Goal: Check status: Check status

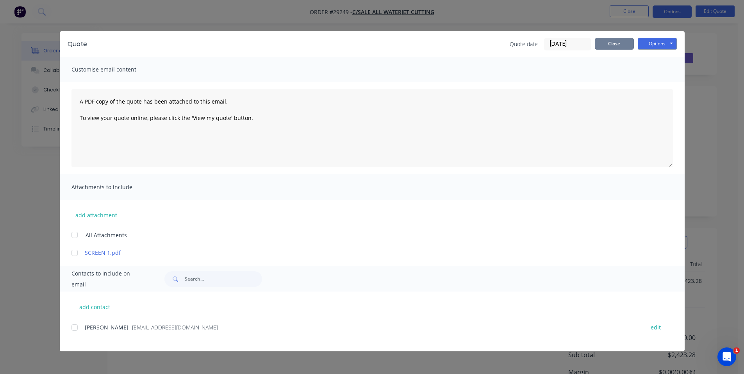
click at [611, 42] on button "Close" at bounding box center [614, 44] width 39 height 12
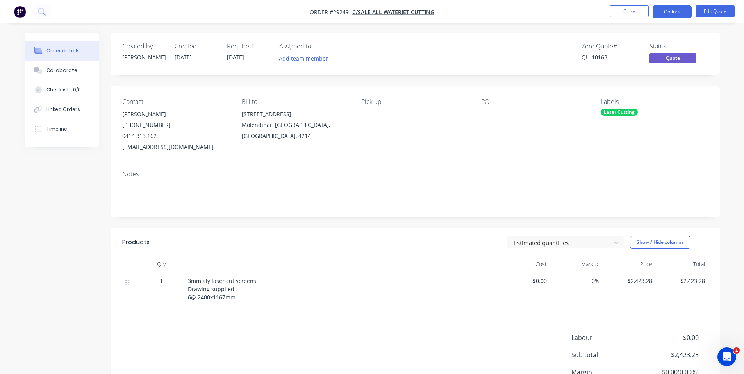
click at [18, 12] on img "button" at bounding box center [20, 12] width 12 height 12
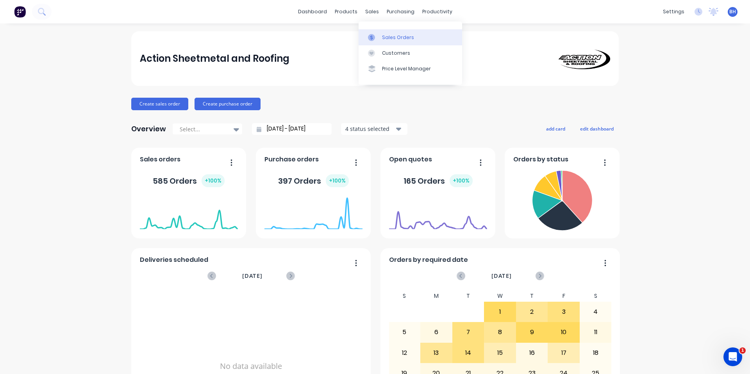
click at [390, 35] on div "Sales Orders" at bounding box center [398, 37] width 32 height 7
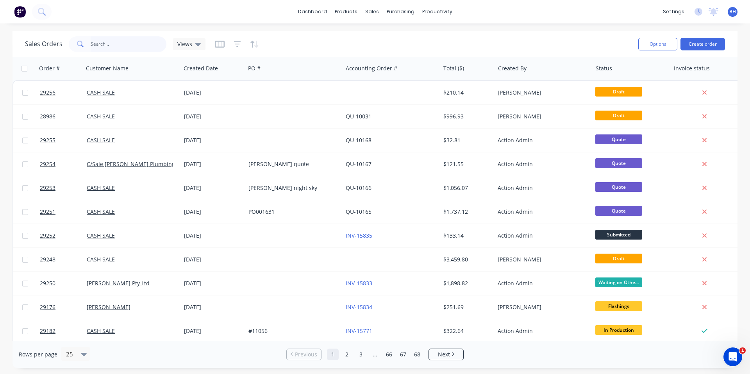
click at [119, 45] on input "text" at bounding box center [129, 44] width 76 height 16
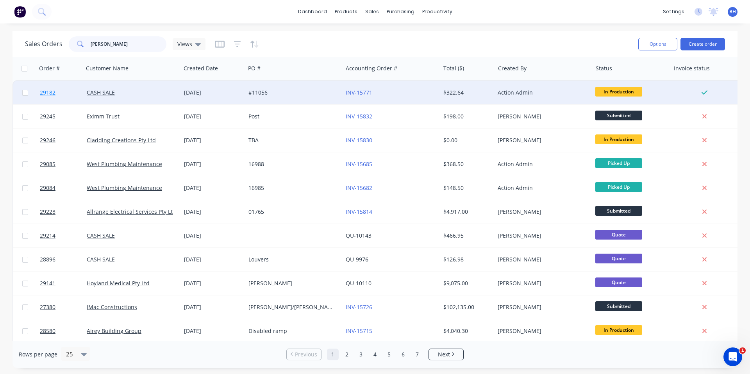
type input "[PERSON_NAME]"
click at [47, 94] on span "29182" at bounding box center [48, 93] width 16 height 8
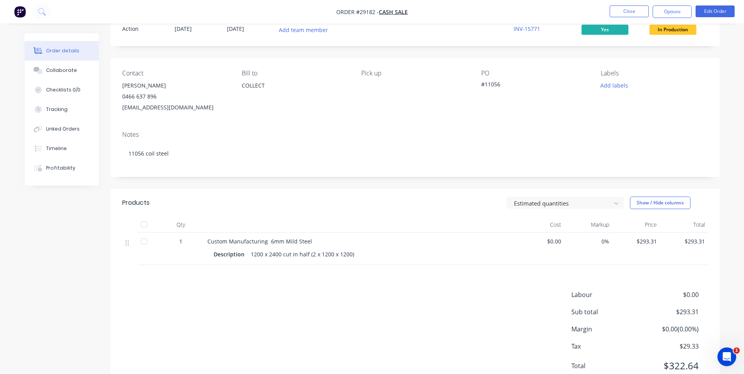
scroll to position [59, 0]
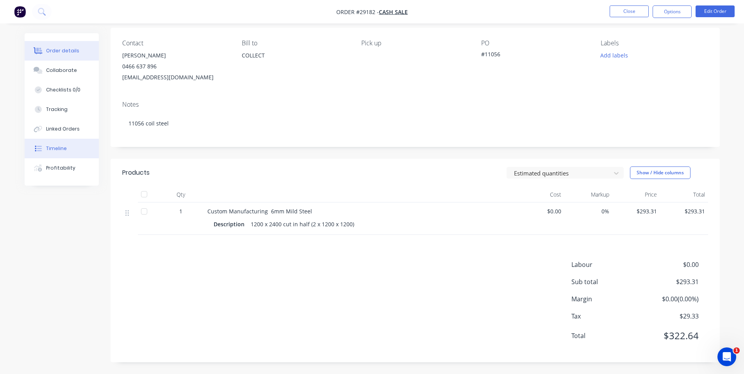
click at [54, 149] on div "Timeline" at bounding box center [56, 148] width 21 height 7
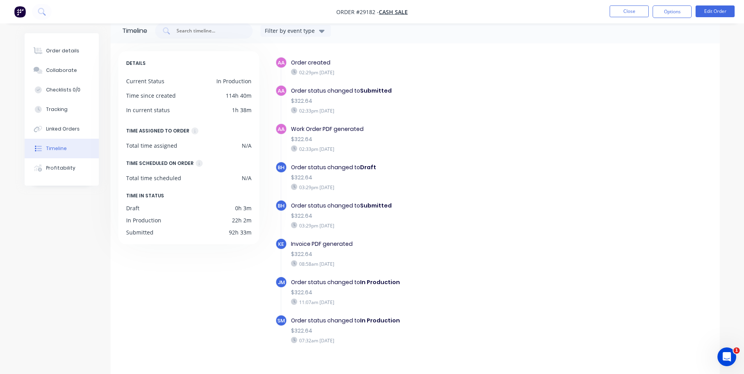
scroll to position [28, 0]
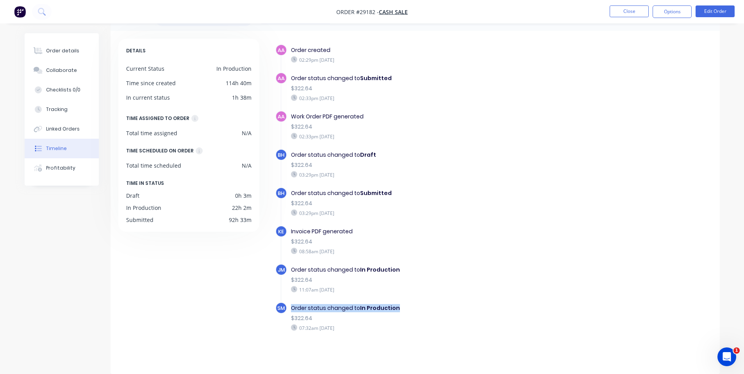
drag, startPoint x: 291, startPoint y: 308, endPoint x: 398, endPoint y: 308, distance: 106.6
click at [398, 308] on div "Order status changed to In Production $322.64 07:32am [DATE]" at bounding box center [426, 317] width 278 height 31
click at [358, 308] on div "Order status changed to In Production" at bounding box center [426, 308] width 270 height 8
click at [359, 308] on div "Order status changed to In Production" at bounding box center [426, 308] width 270 height 8
drag, startPoint x: 359, startPoint y: 308, endPoint x: 391, endPoint y: 309, distance: 32.0
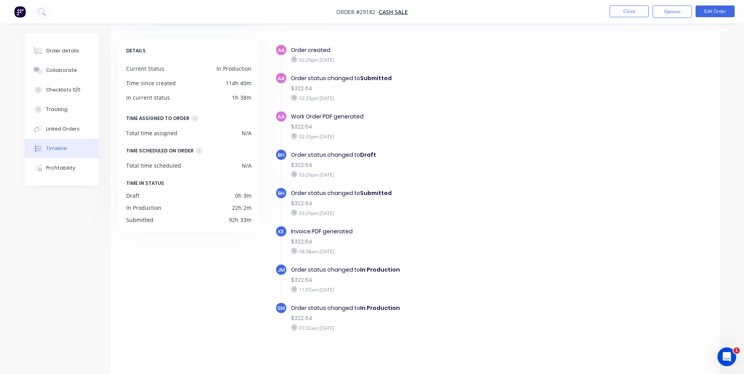
click at [398, 309] on div "Order status changed to In Production" at bounding box center [426, 308] width 270 height 8
drag, startPoint x: 291, startPoint y: 308, endPoint x: 393, endPoint y: 310, distance: 101.5
click at [393, 310] on div "Order status changed to In Production" at bounding box center [426, 308] width 270 height 8
drag, startPoint x: 298, startPoint y: 310, endPoint x: 304, endPoint y: 312, distance: 6.2
click at [299, 311] on div "Order status changed to In Production" at bounding box center [426, 308] width 270 height 8
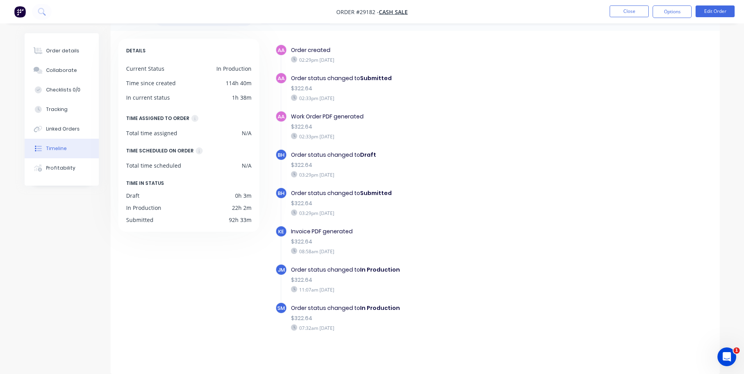
click at [339, 327] on div "07:32am [DATE]" at bounding box center [426, 327] width 270 height 7
drag, startPoint x: 339, startPoint y: 327, endPoint x: 297, endPoint y: 306, distance: 47.3
click at [297, 306] on div "Order status changed to In Production $322.64 07:32am [DATE]" at bounding box center [426, 317] width 278 height 31
drag, startPoint x: 297, startPoint y: 306, endPoint x: 405, endPoint y: 310, distance: 108.3
click at [405, 310] on div "Order status changed to In Production" at bounding box center [426, 308] width 270 height 8
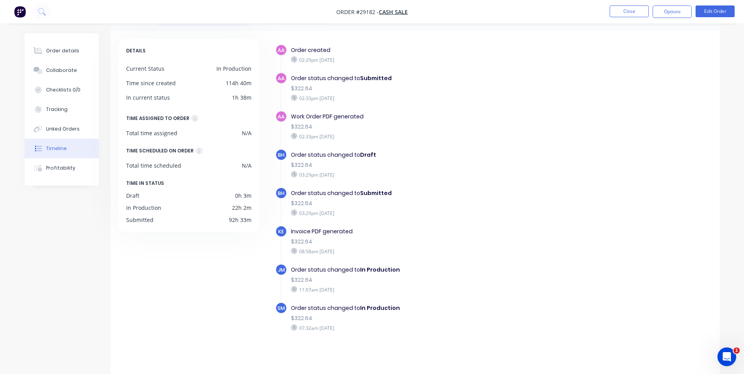
click at [396, 312] on div "Order status changed to In Production $322.64 07:32am [DATE]" at bounding box center [426, 317] width 278 height 31
drag, startPoint x: 358, startPoint y: 310, endPoint x: 394, endPoint y: 309, distance: 35.2
click at [394, 309] on div "Order status changed to In Production" at bounding box center [426, 308] width 270 height 8
drag, startPoint x: 291, startPoint y: 308, endPoint x: 397, endPoint y: 310, distance: 107.0
click at [397, 310] on div "Order status changed to In Production" at bounding box center [426, 308] width 270 height 8
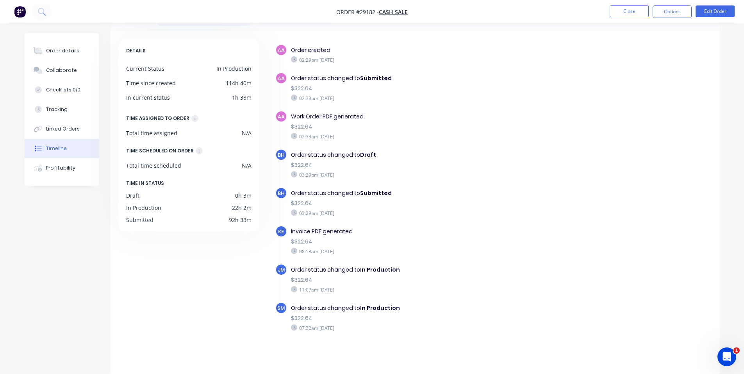
drag, startPoint x: 397, startPoint y: 310, endPoint x: 439, endPoint y: 338, distance: 50.6
click at [439, 338] on div "SM Order status changed to In Production $322.64 07:32am [DATE]" at bounding box center [429, 321] width 309 height 38
click at [16, 16] on img "button" at bounding box center [20, 12] width 12 height 12
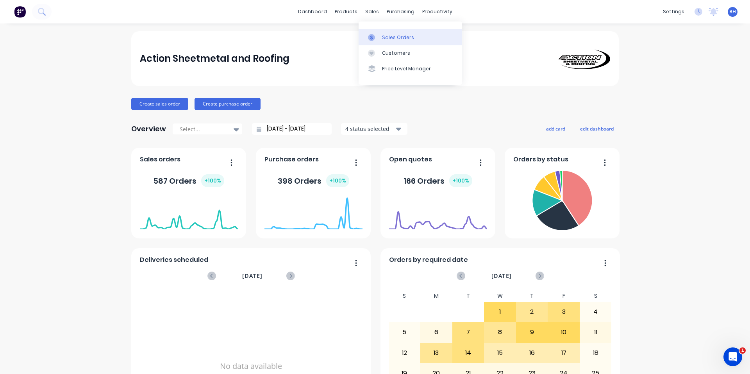
click at [385, 37] on div "Sales Orders" at bounding box center [398, 37] width 32 height 7
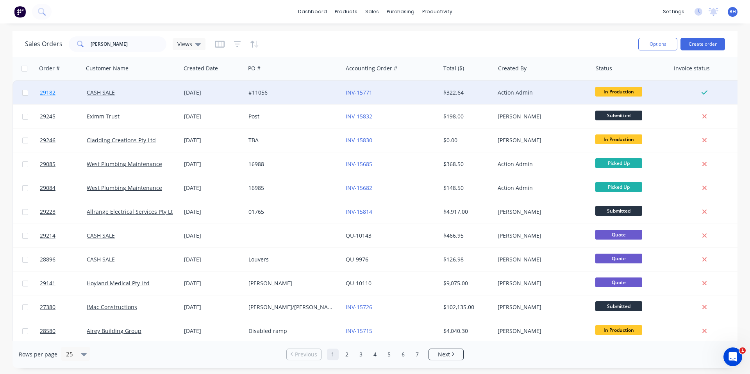
click at [50, 94] on span "29182" at bounding box center [48, 93] width 16 height 8
